Goal: Transaction & Acquisition: Purchase product/service

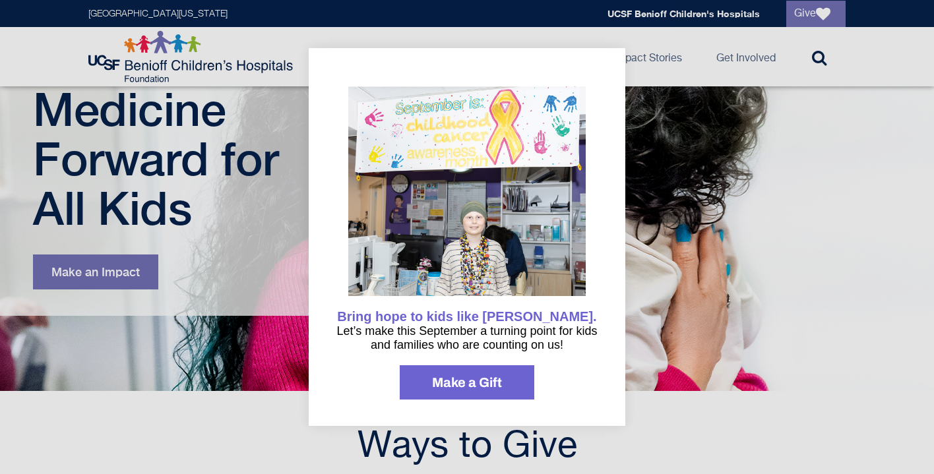
scroll to position [159, 0]
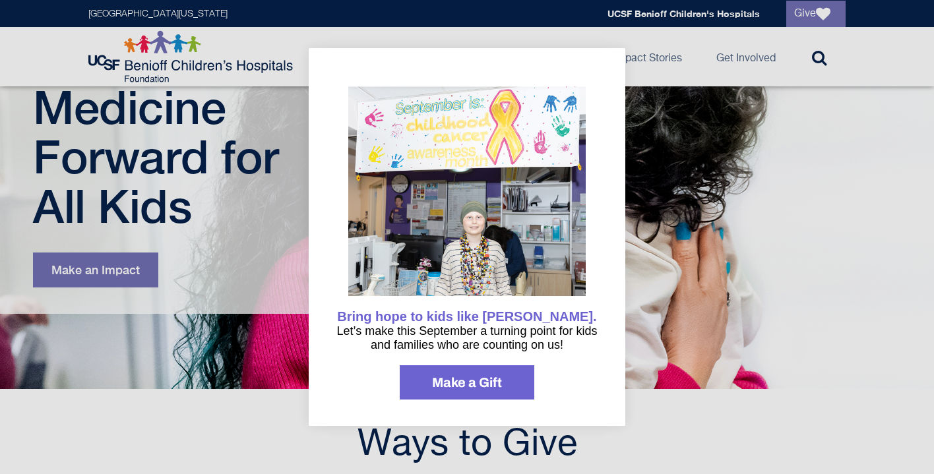
click at [652, 290] on div at bounding box center [467, 237] width 934 height 474
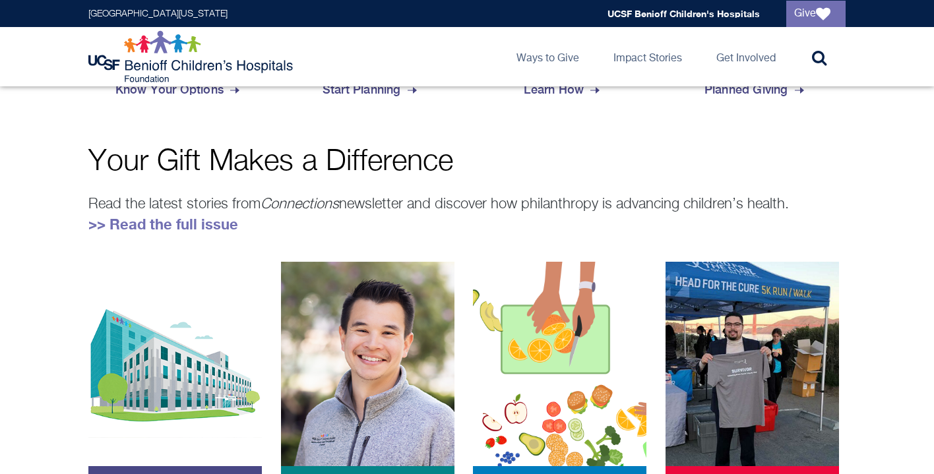
scroll to position [734, 0]
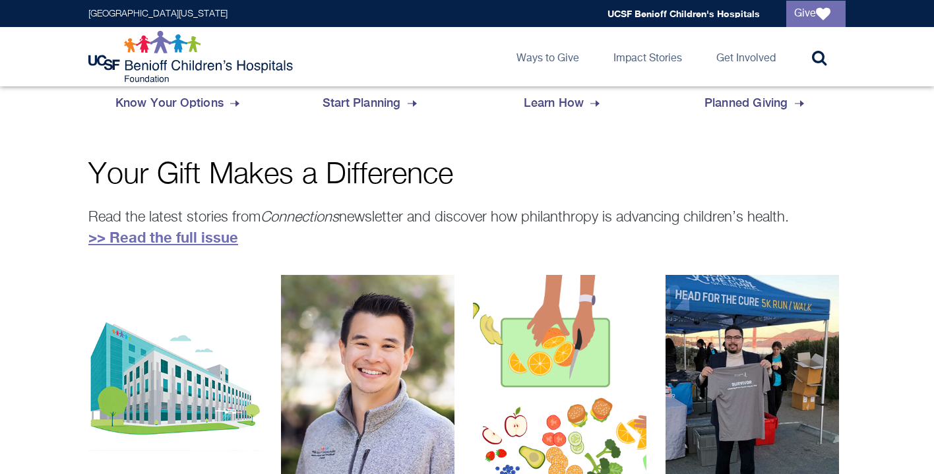
click at [212, 242] on link ">> Read the full issue" at bounding box center [163, 237] width 150 height 17
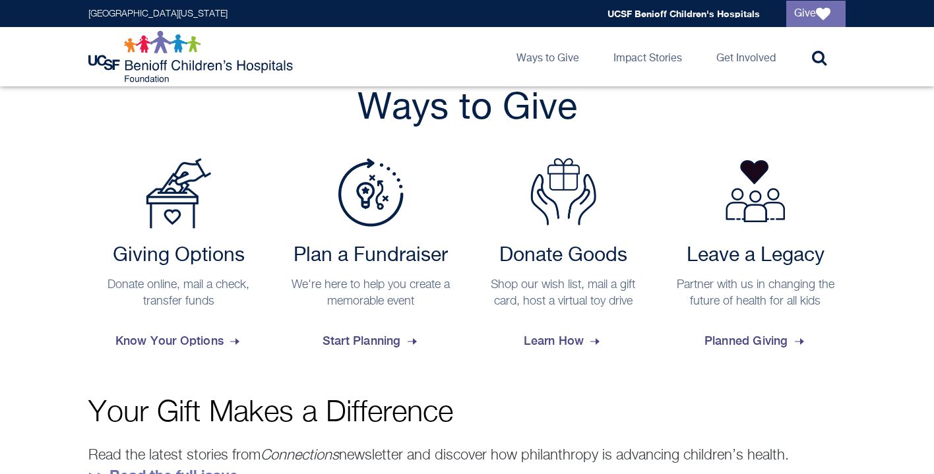
scroll to position [506, 0]
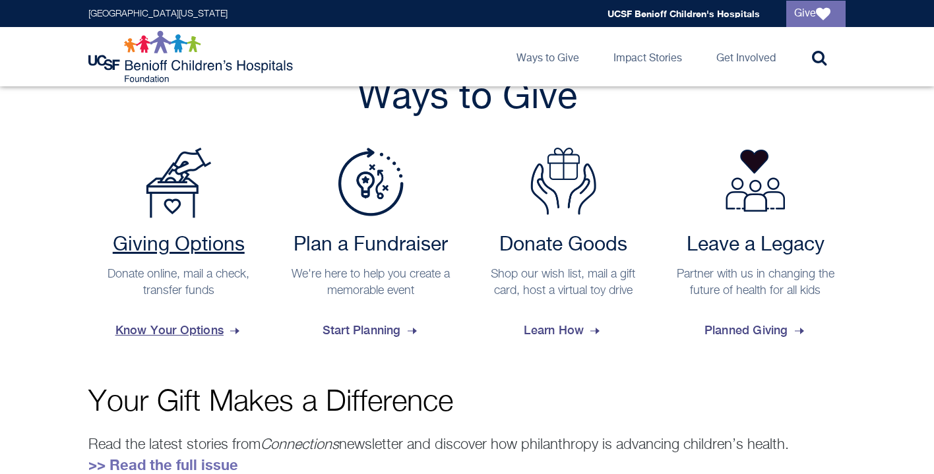
click at [168, 330] on span "Know Your Options" at bounding box center [178, 331] width 127 height 36
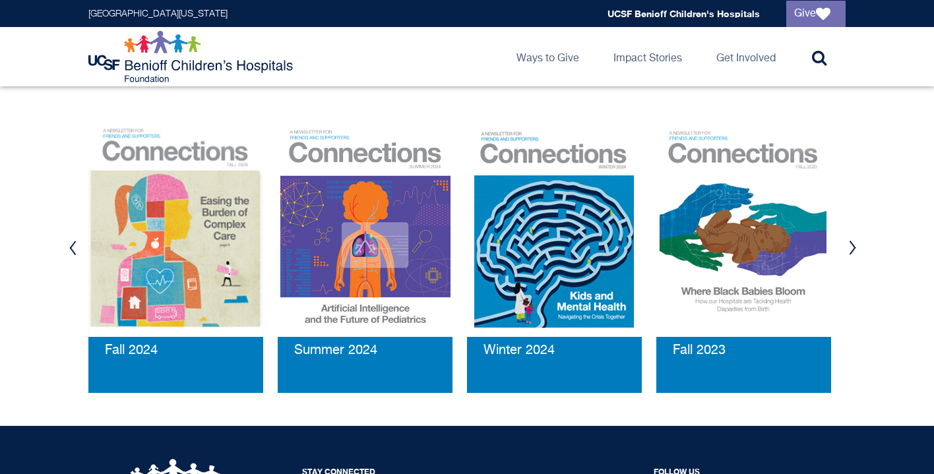
scroll to position [1423, 0]
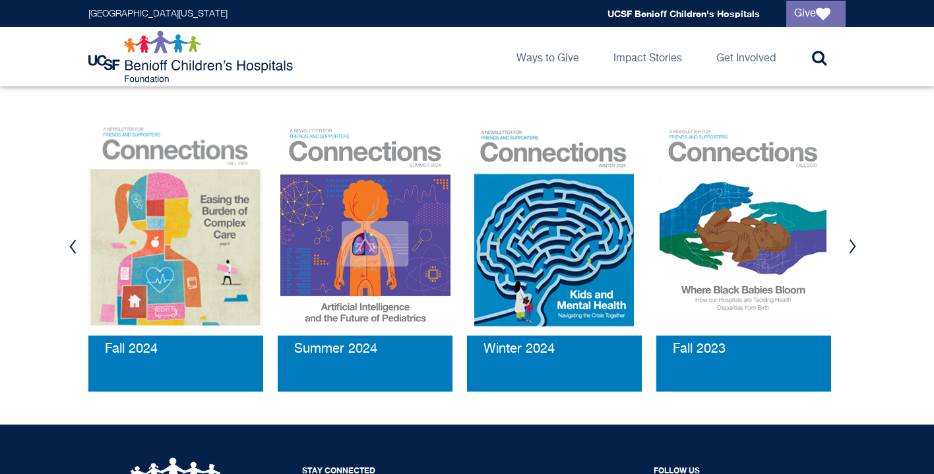
click at [854, 227] on button "Next" at bounding box center [852, 247] width 20 height 40
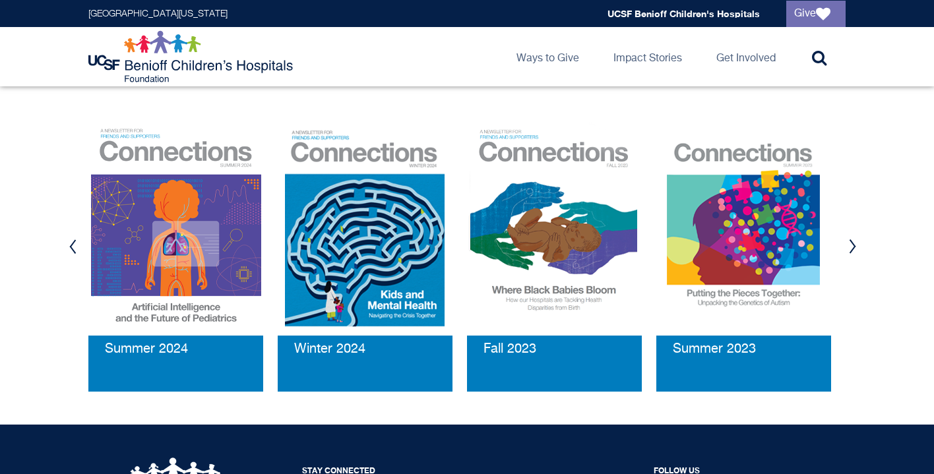
click at [854, 227] on button "Next" at bounding box center [852, 247] width 20 height 40
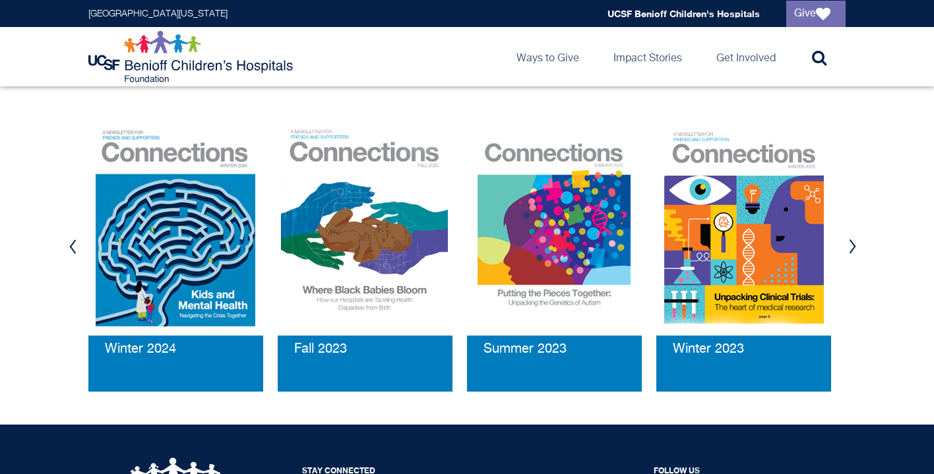
click at [854, 227] on button "Next" at bounding box center [852, 247] width 20 height 40
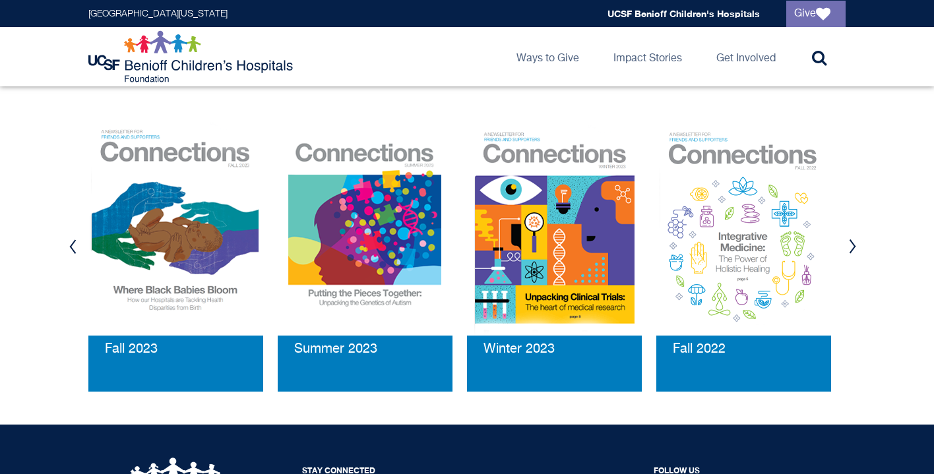
click at [854, 227] on button "Next" at bounding box center [852, 247] width 20 height 40
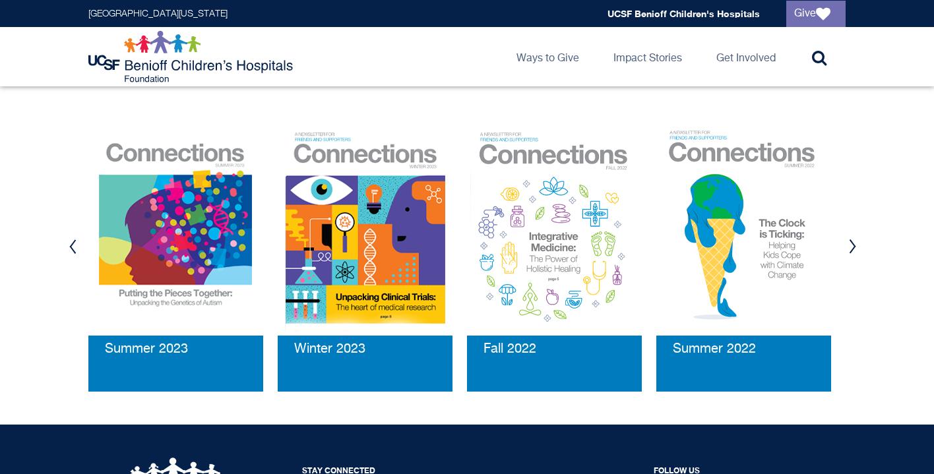
click at [854, 227] on button "Next" at bounding box center [852, 247] width 20 height 40
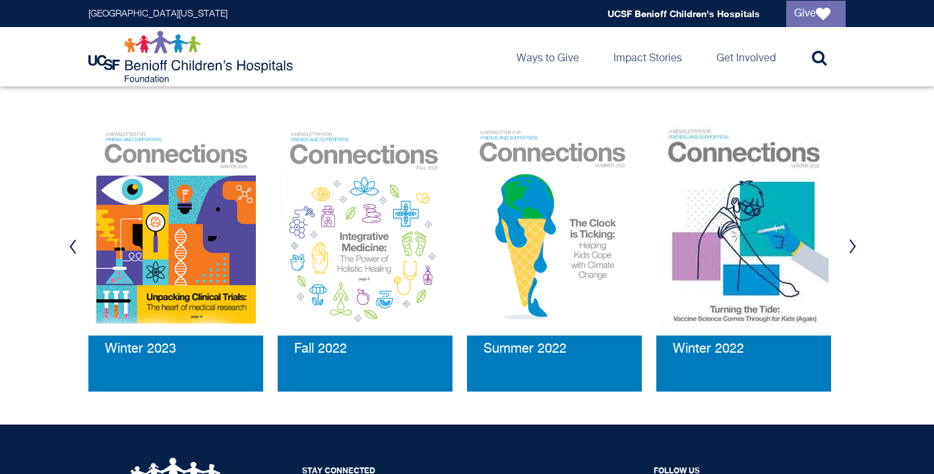
click at [854, 227] on button "Next" at bounding box center [852, 247] width 20 height 40
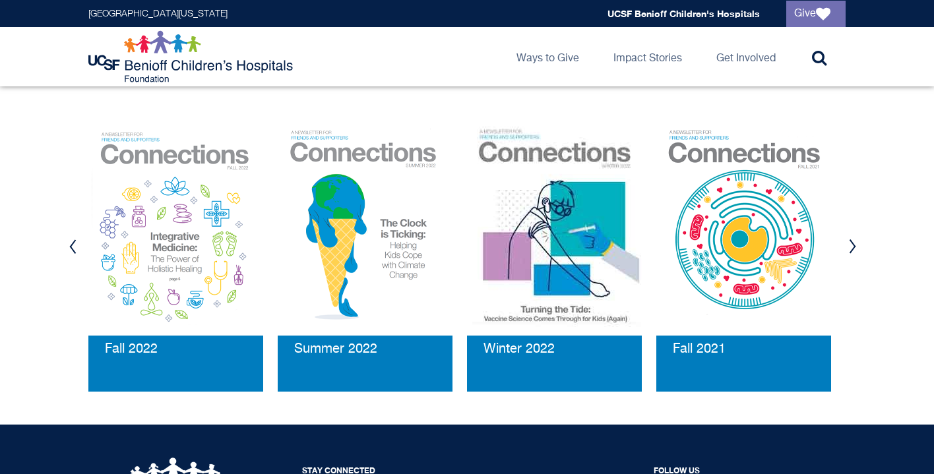
click at [854, 227] on button "Next" at bounding box center [852, 247] width 20 height 40
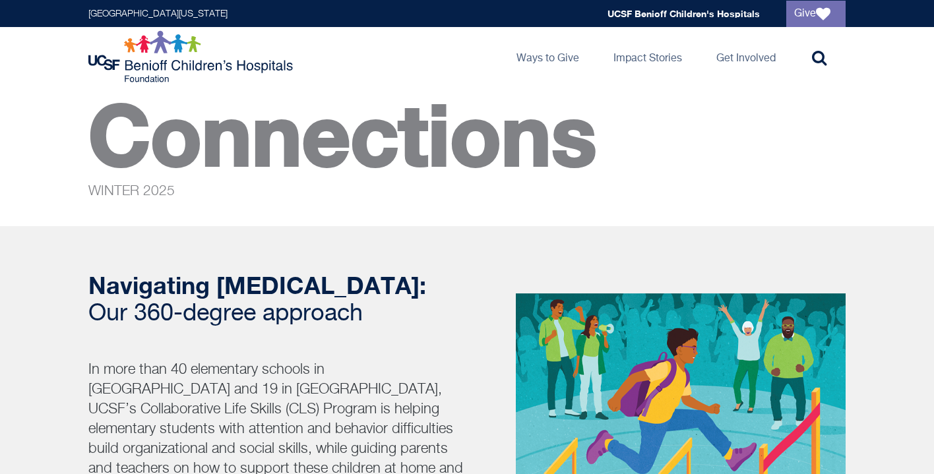
scroll to position [0, 0]
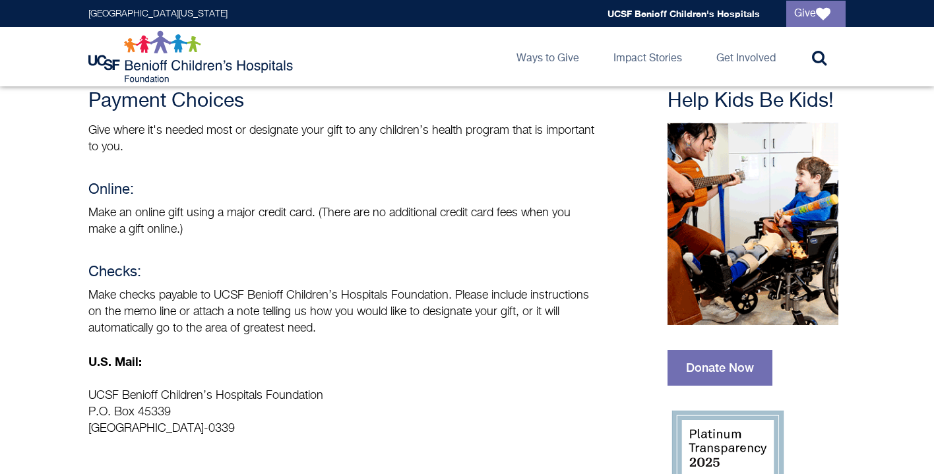
scroll to position [113, 0]
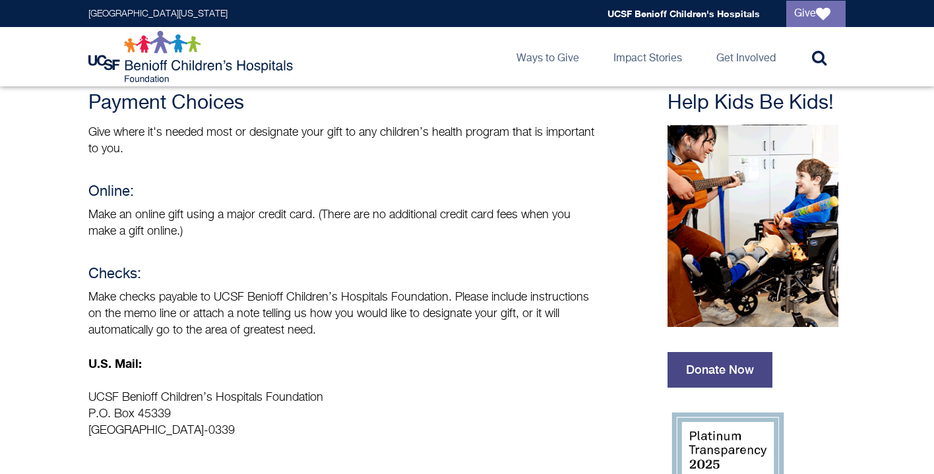
click at [706, 358] on link "Donate Now" at bounding box center [720, 370] width 105 height 36
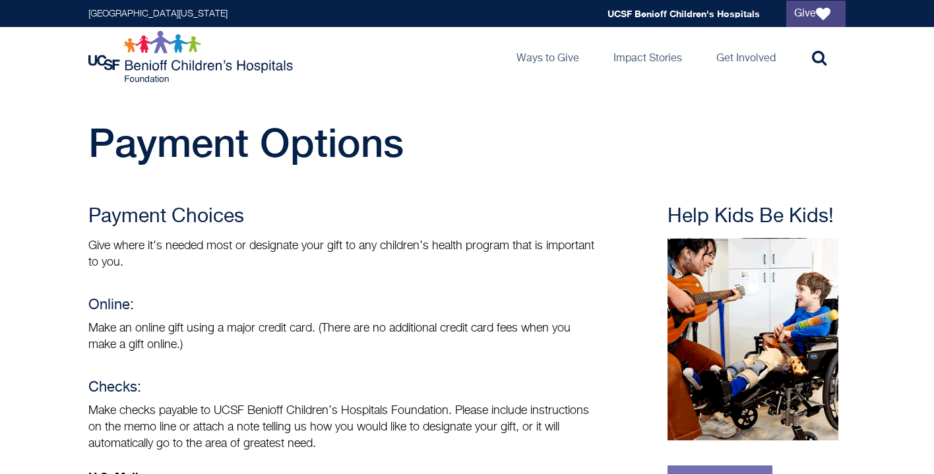
click at [814, 14] on link "Give" at bounding box center [815, 14] width 59 height 26
